Goal: Information Seeking & Learning: Learn about a topic

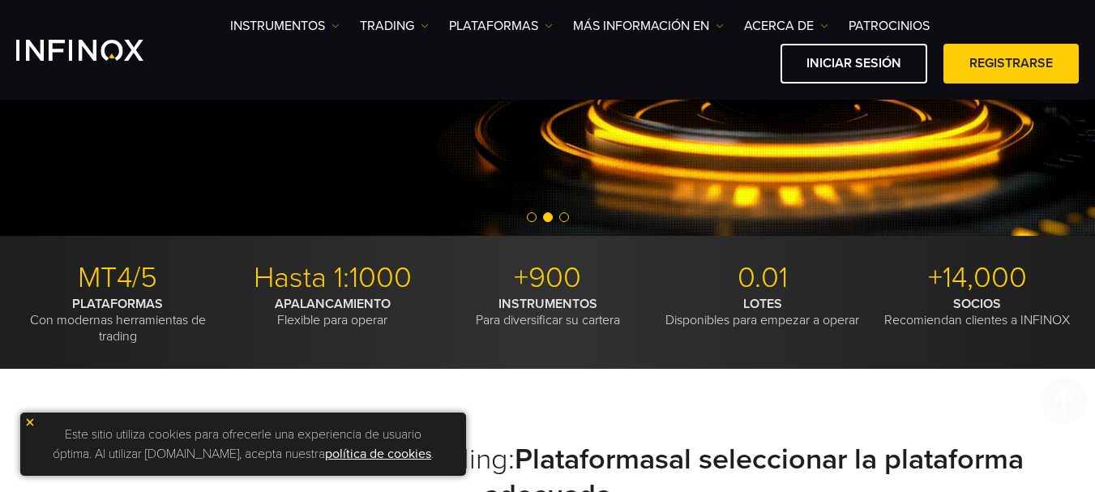
scroll to position [811, 0]
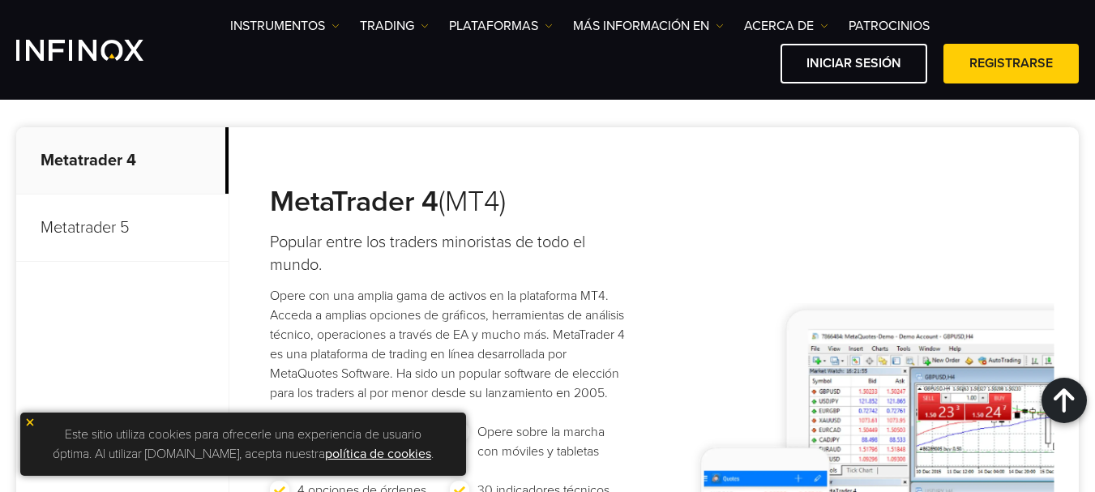
click at [24, 422] on img at bounding box center [29, 422] width 11 height 11
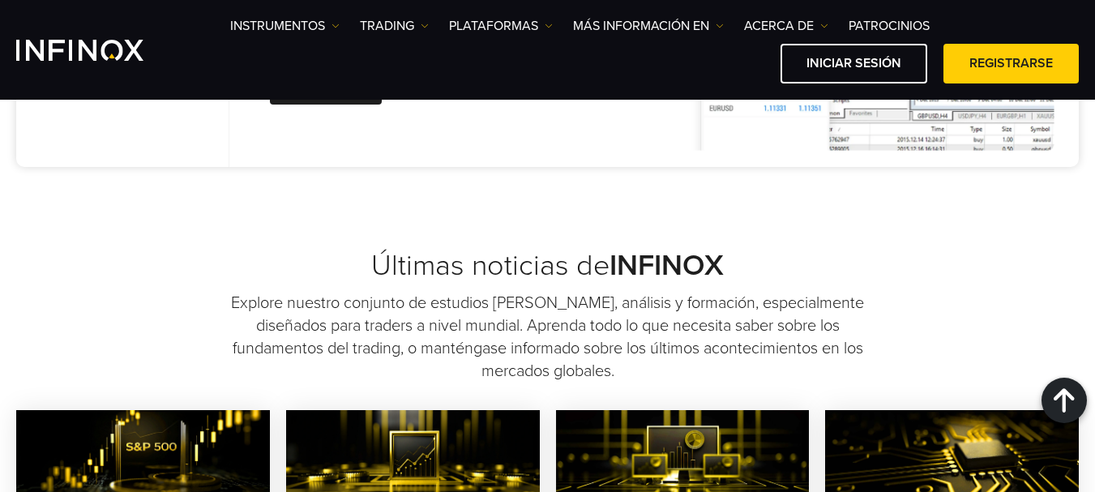
scroll to position [0, 0]
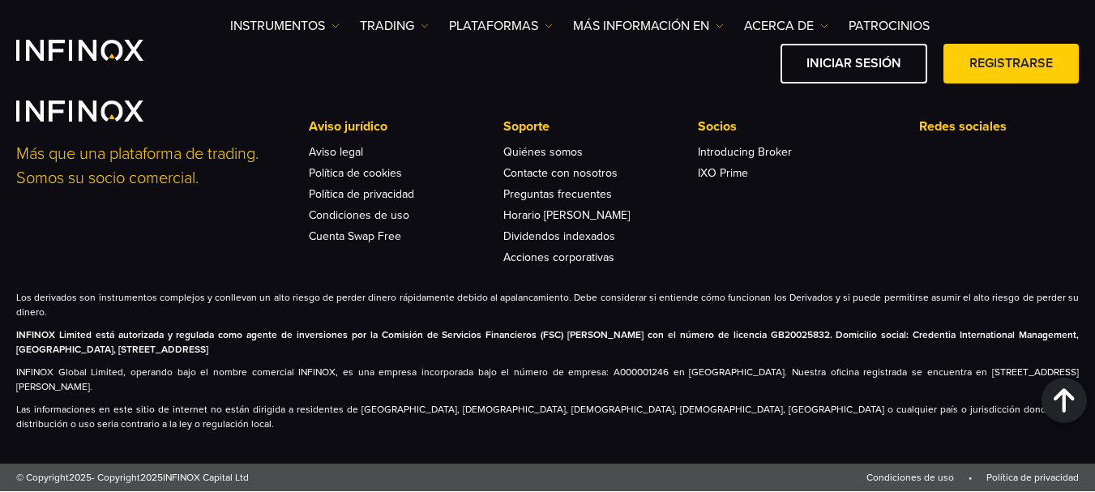
scroll to position [6080, 0]
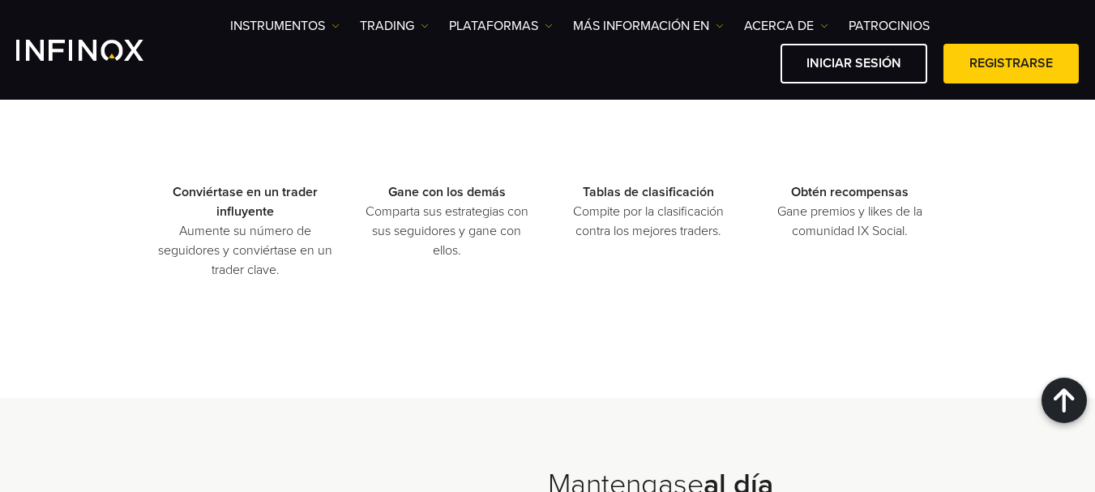
scroll to position [2189, 0]
